Goal: Check status: Check status

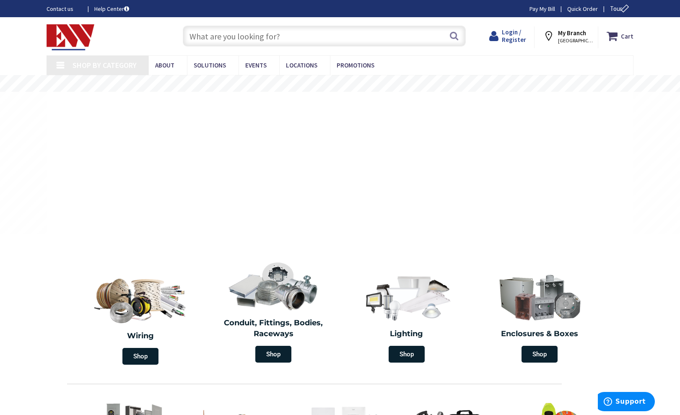
drag, startPoint x: 510, startPoint y: 29, endPoint x: 513, endPoint y: 33, distance: 5.1
click at [512, 32] on span "Login / Register" at bounding box center [514, 36] width 24 height 16
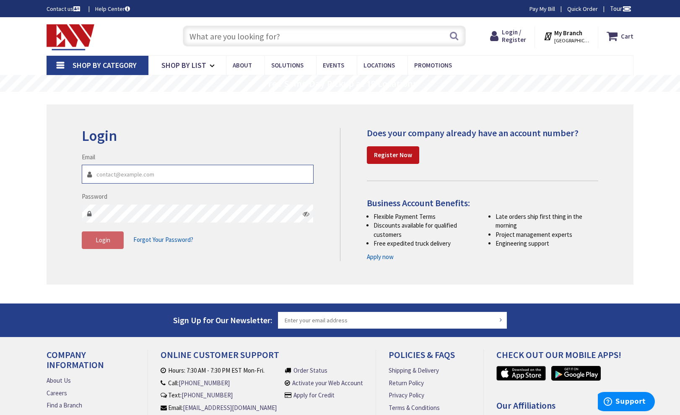
type input "[PERSON_NAME][EMAIL_ADDRESS][DOMAIN_NAME]"
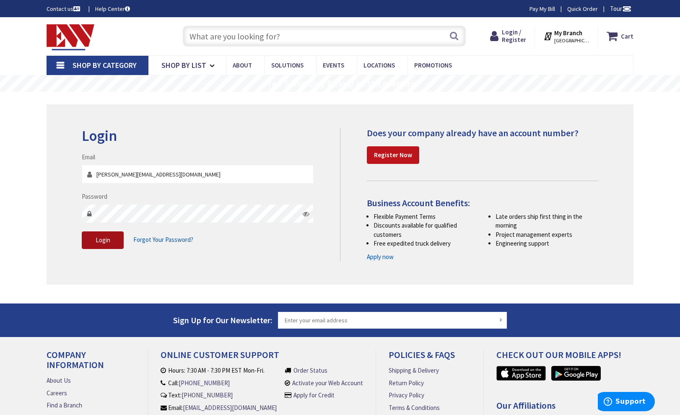
click at [98, 239] on span "Login" at bounding box center [103, 240] width 15 height 8
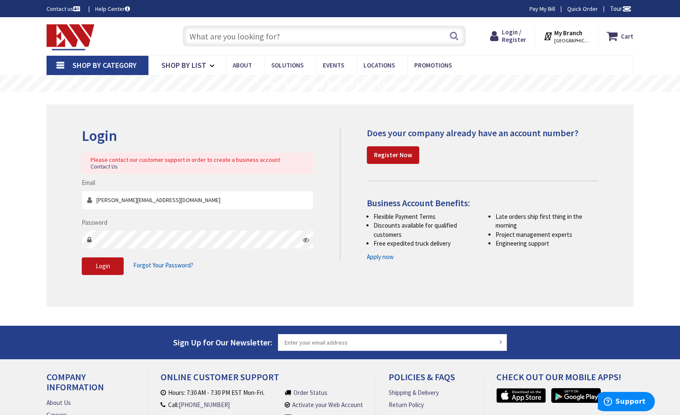
click at [307, 237] on icon at bounding box center [306, 240] width 7 height 7
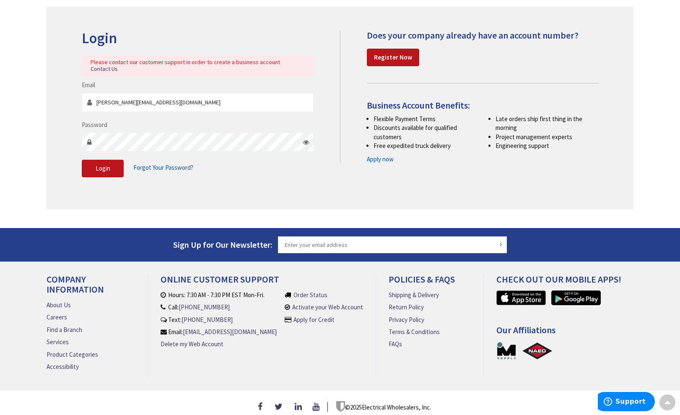
scroll to position [97, 0]
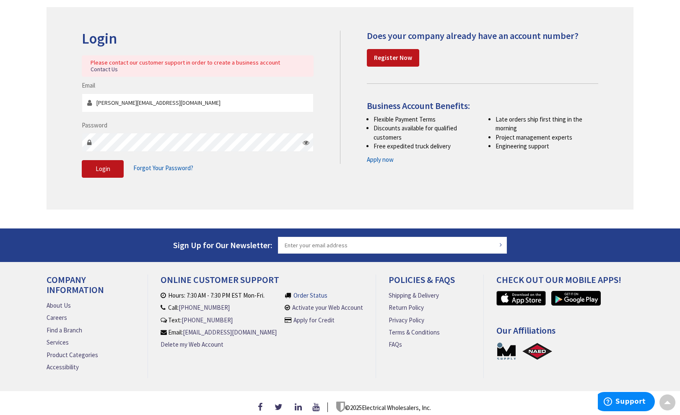
click at [309, 291] on link "Order Status" at bounding box center [311, 295] width 34 height 9
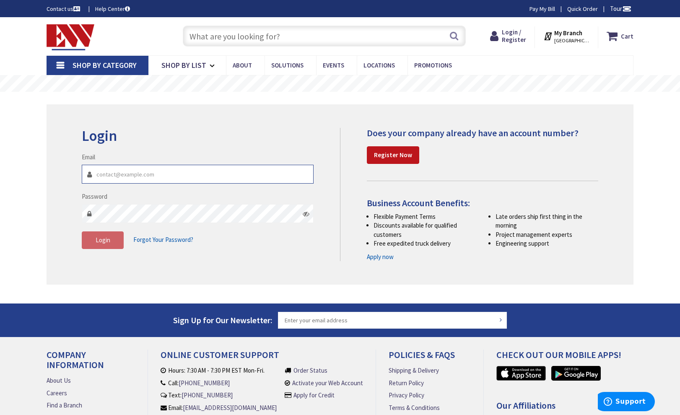
type input "Jim@saccocciaelectric.com"
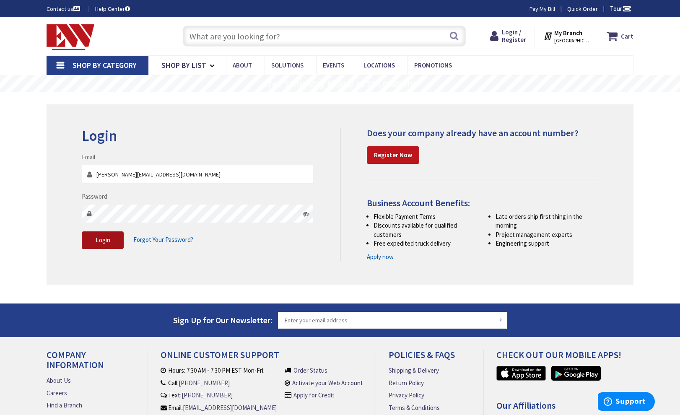
click at [104, 238] on span "Login" at bounding box center [103, 240] width 15 height 8
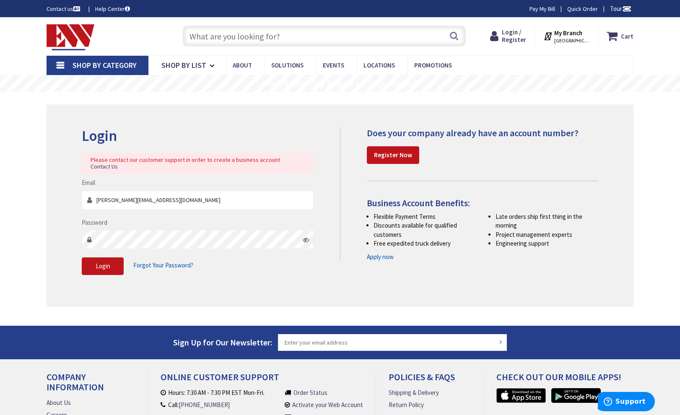
click at [576, 39] on span "[GEOGRAPHIC_DATA], [GEOGRAPHIC_DATA]" at bounding box center [572, 40] width 36 height 7
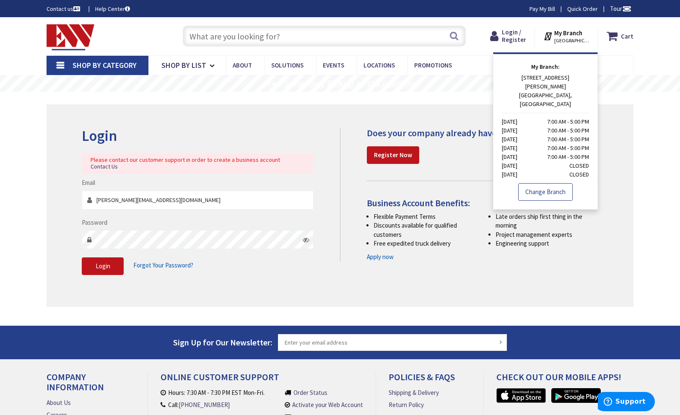
click at [548, 183] on link "Change Branch" at bounding box center [545, 192] width 55 height 18
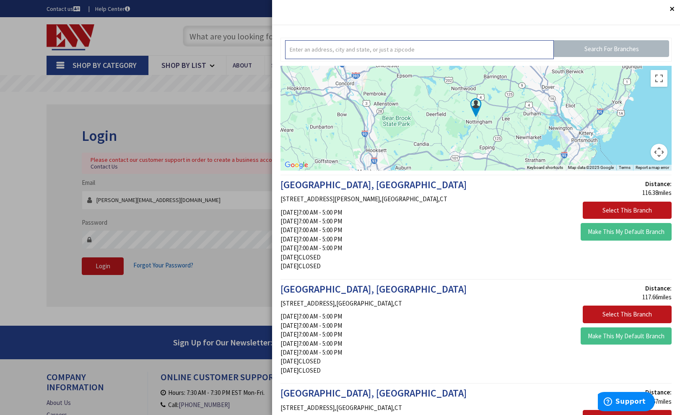
click at [440, 42] on input "text" at bounding box center [419, 49] width 269 height 19
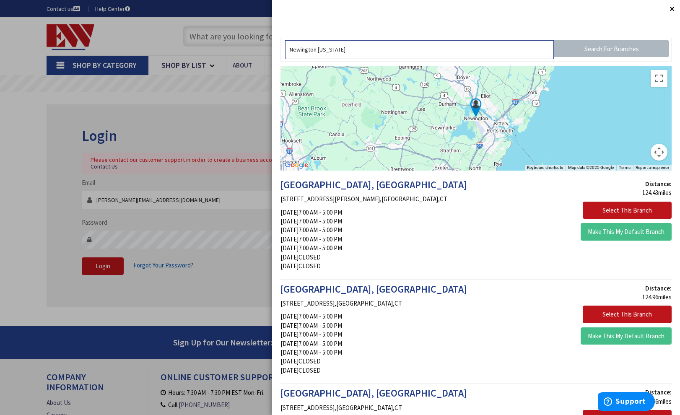
type input "Newington New Hampshire"
click at [476, 107] on img at bounding box center [476, 107] width 21 height 21
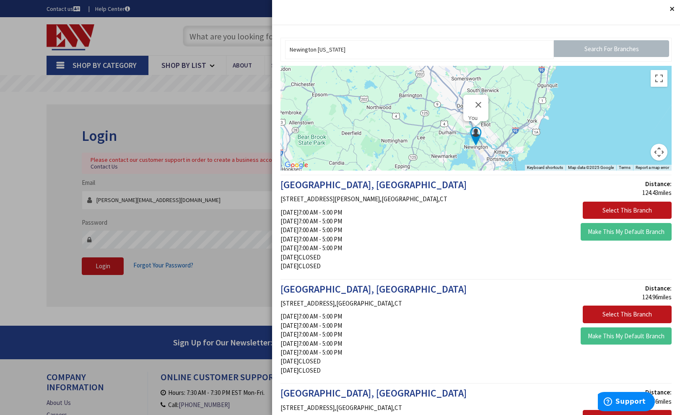
scroll to position [2, 0]
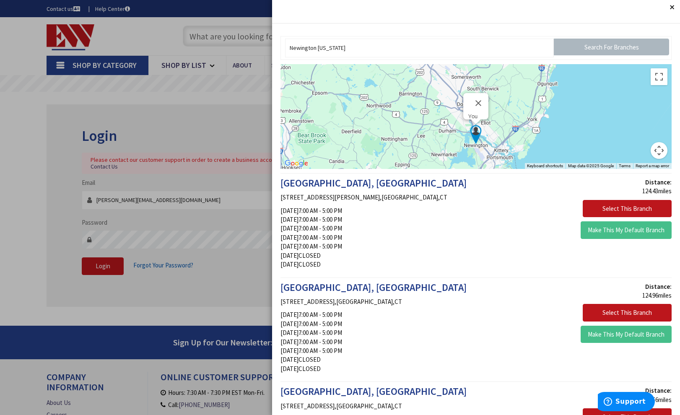
click at [671, 4] on button "Close" at bounding box center [672, 6] width 17 height 17
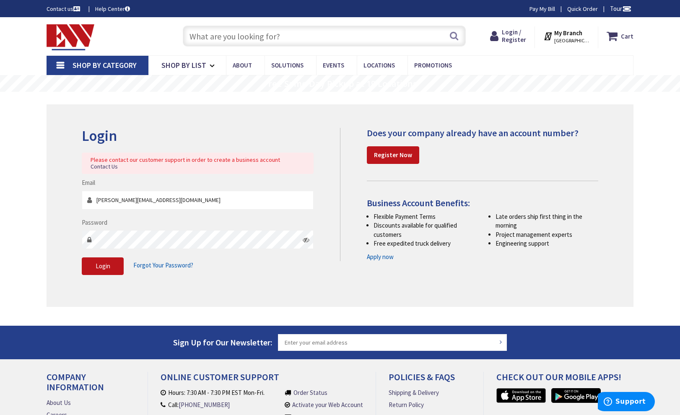
scroll to position [0, 0]
